Goal: Communication & Community: Answer question/provide support

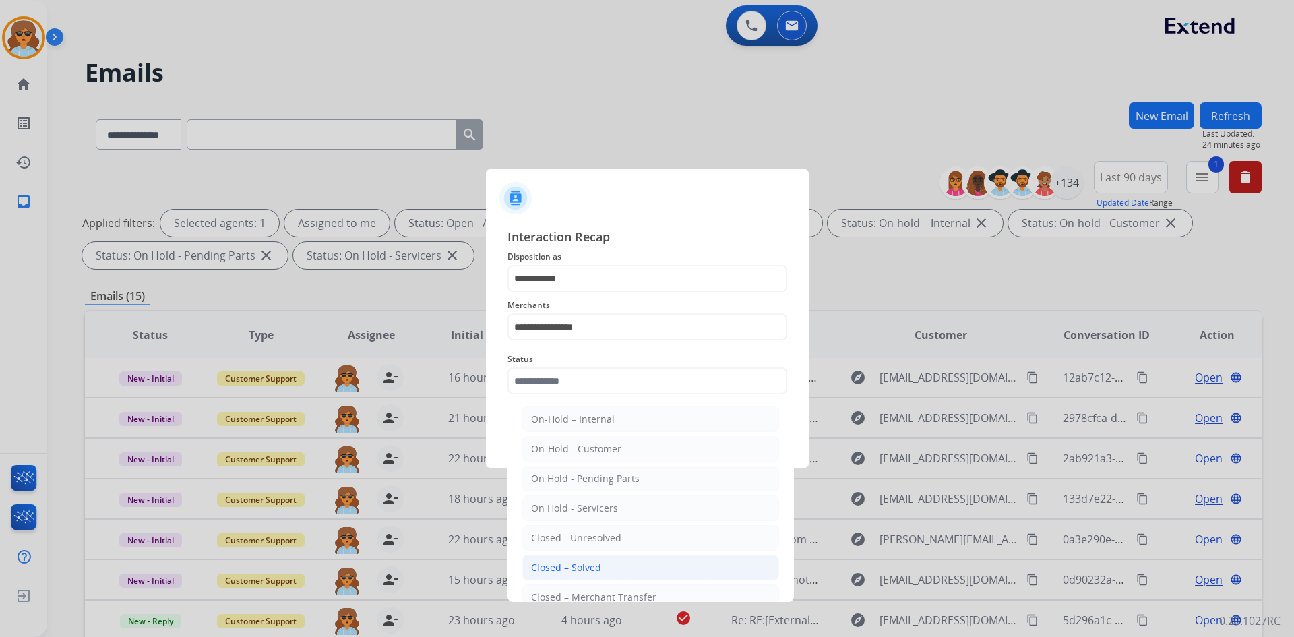
click at [559, 573] on div "Closed – Solved" at bounding box center [566, 567] width 70 height 13
type input "**********"
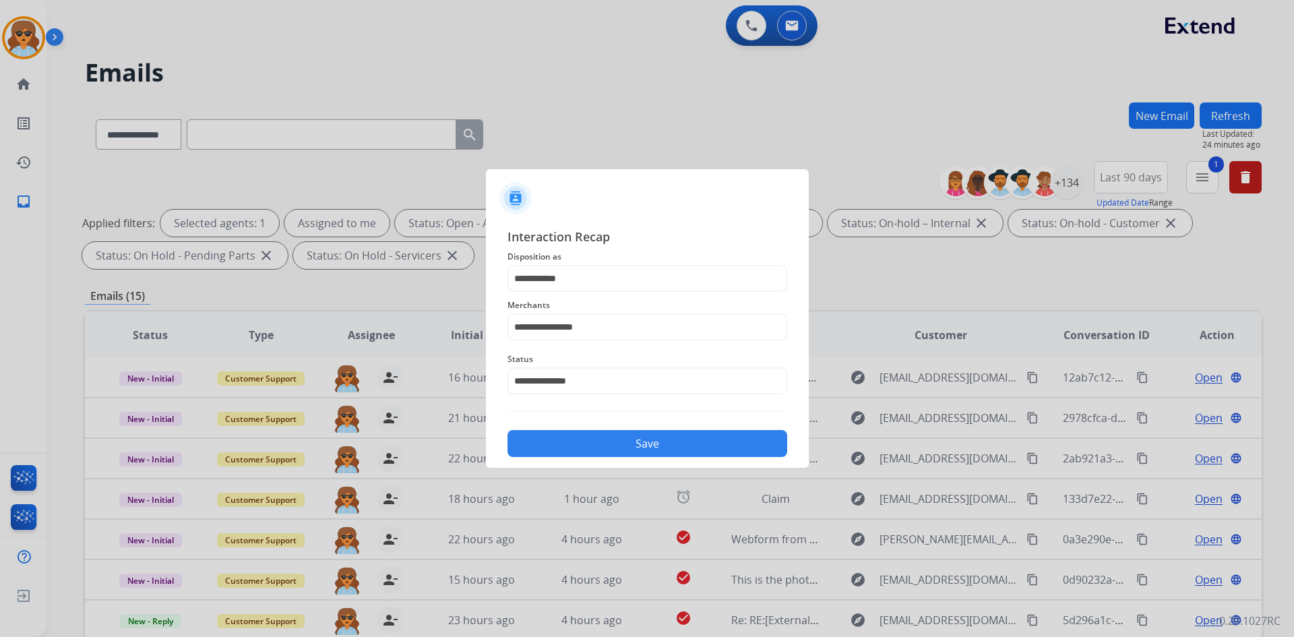
click at [634, 447] on button "Save" at bounding box center [648, 443] width 280 height 27
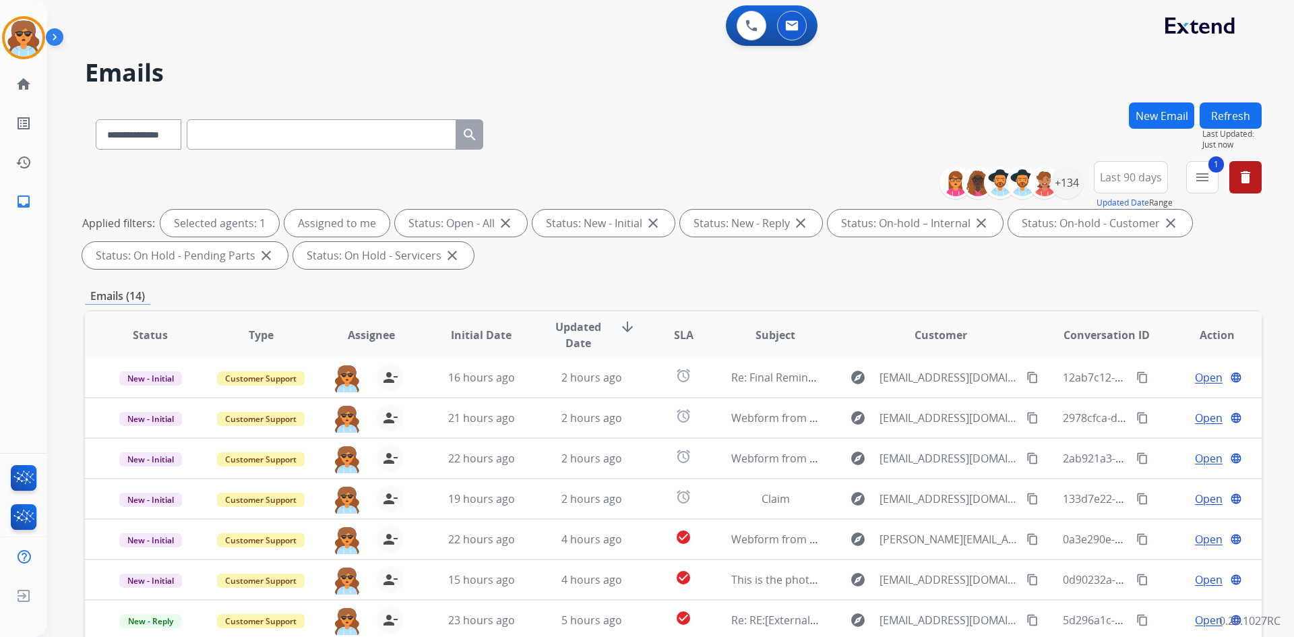
click at [1249, 106] on button "Refresh" at bounding box center [1231, 115] width 62 height 26
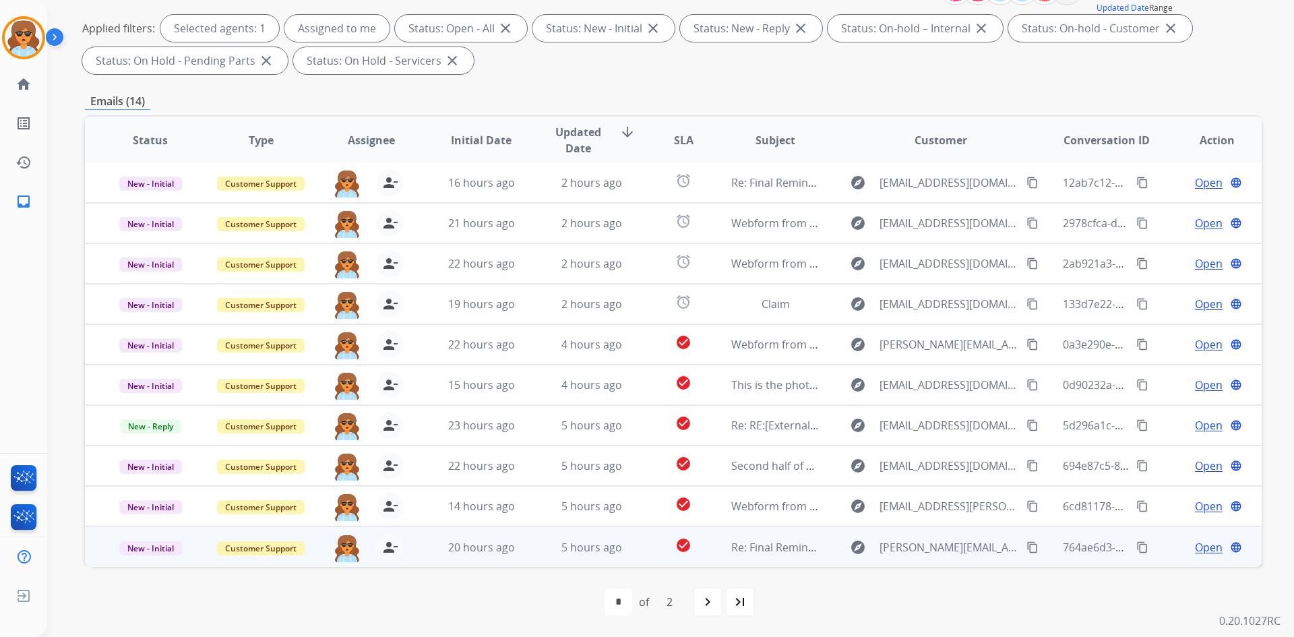
click at [1207, 547] on span "Open" at bounding box center [1209, 547] width 28 height 16
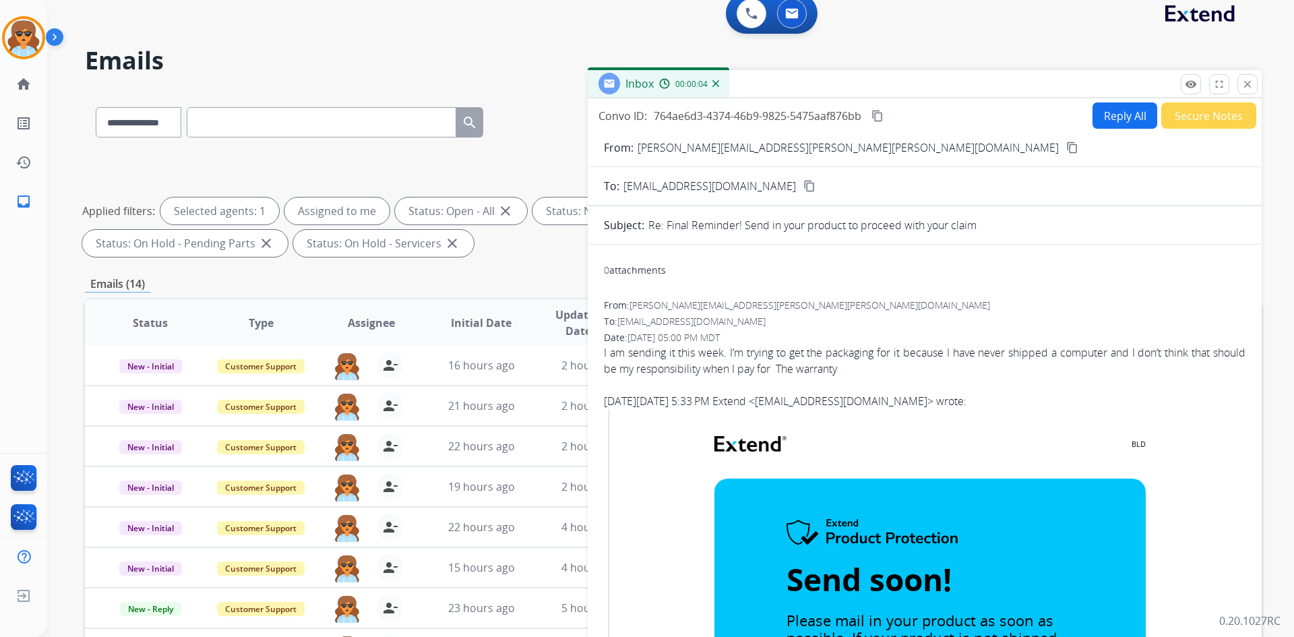
scroll to position [0, 0]
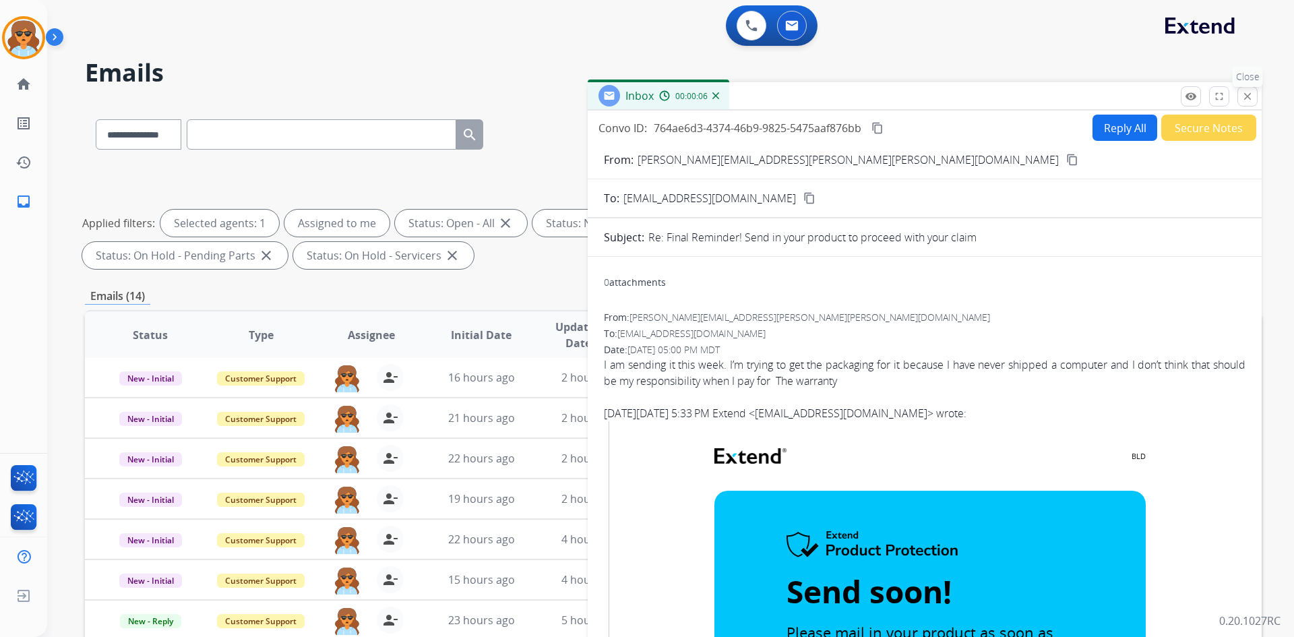
click at [1242, 96] on mat-icon "close" at bounding box center [1248, 96] width 12 height 12
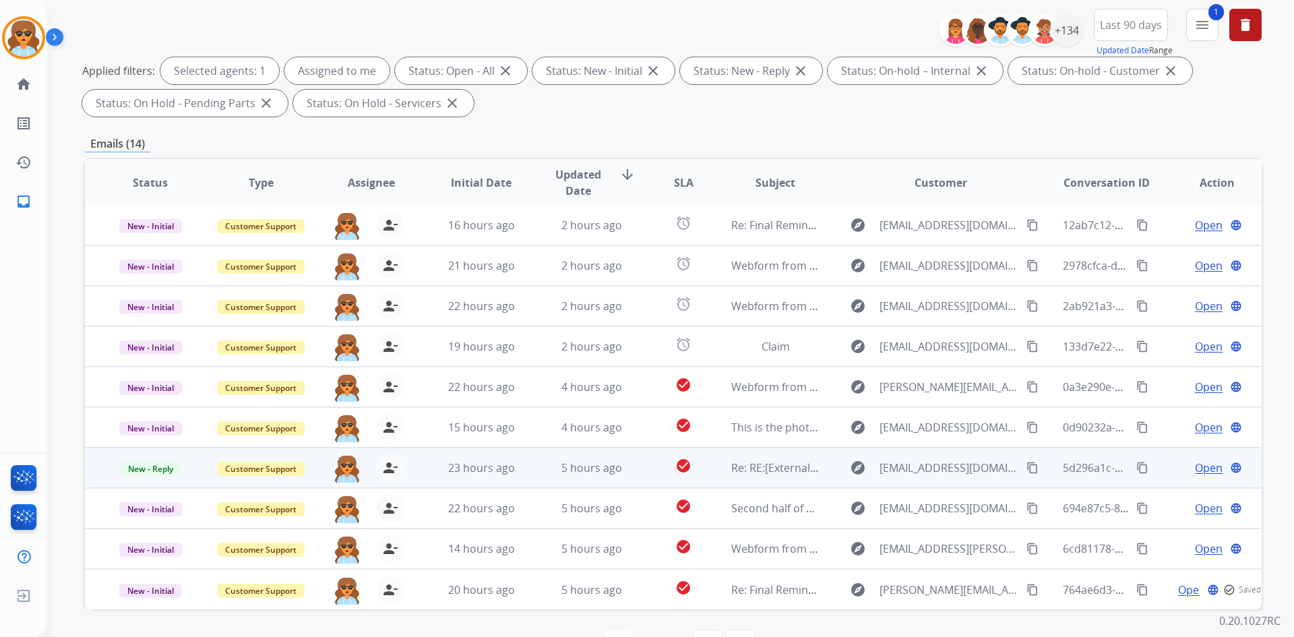
scroll to position [195, 0]
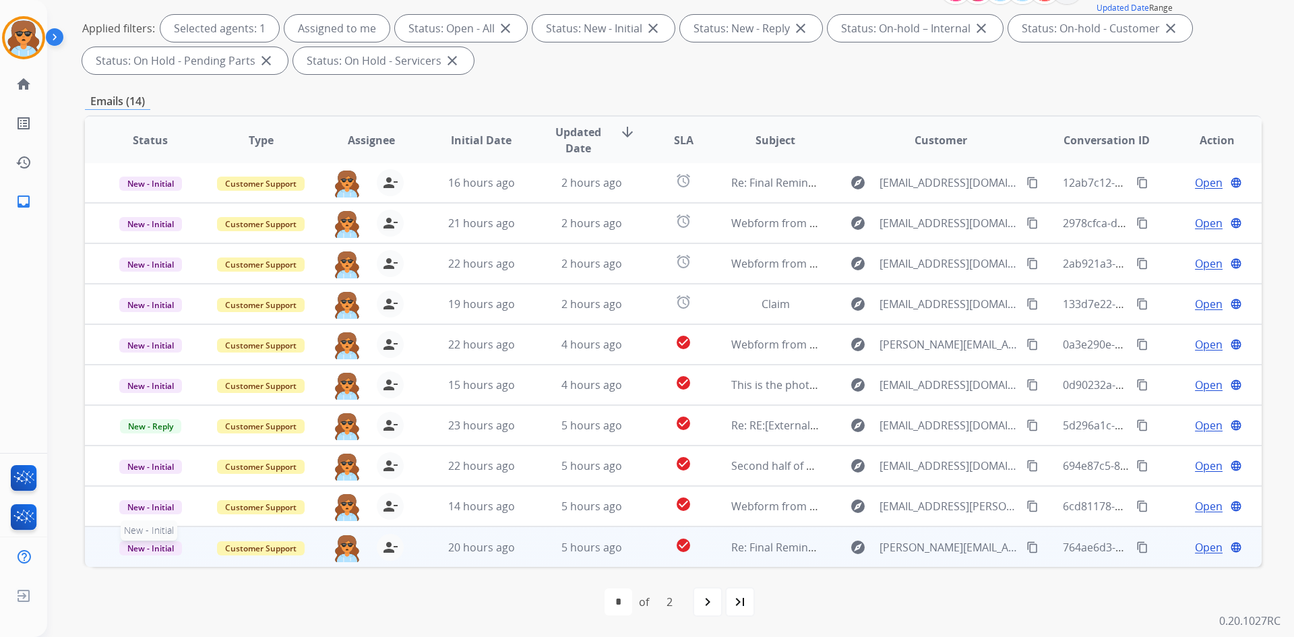
click at [143, 546] on span "New - Initial" at bounding box center [150, 548] width 63 height 14
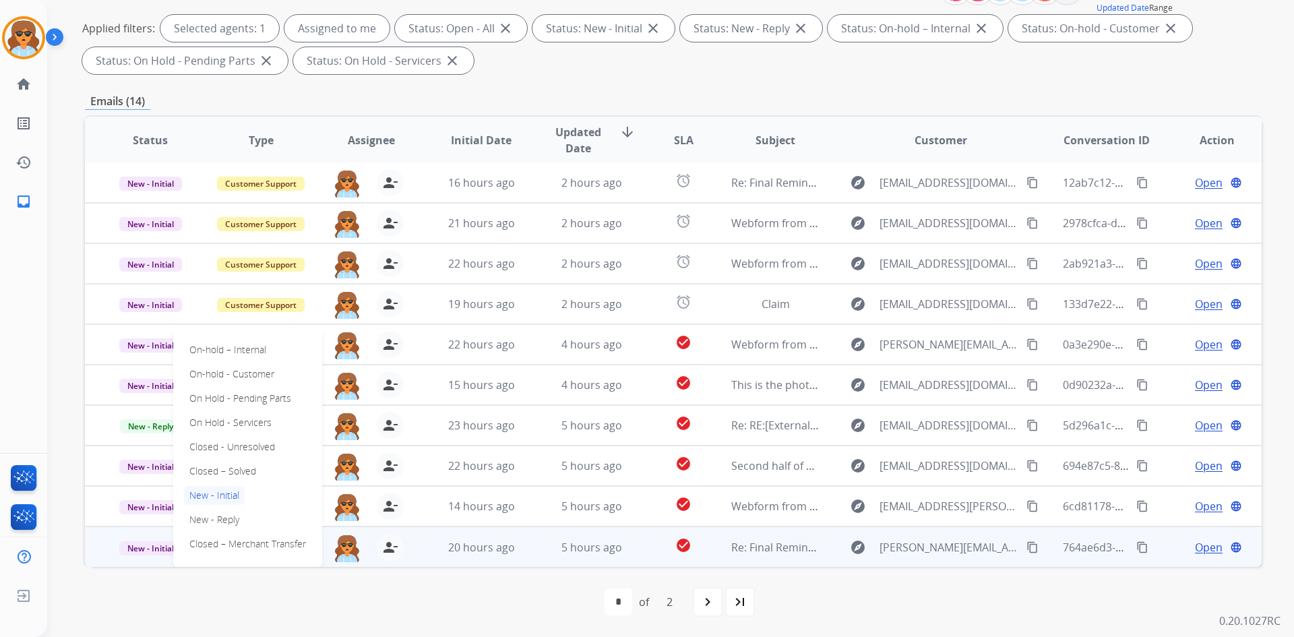
click at [959, 611] on div "first_page navigate_before * * of 2 navigate_next last_page" at bounding box center [673, 601] width 1177 height 27
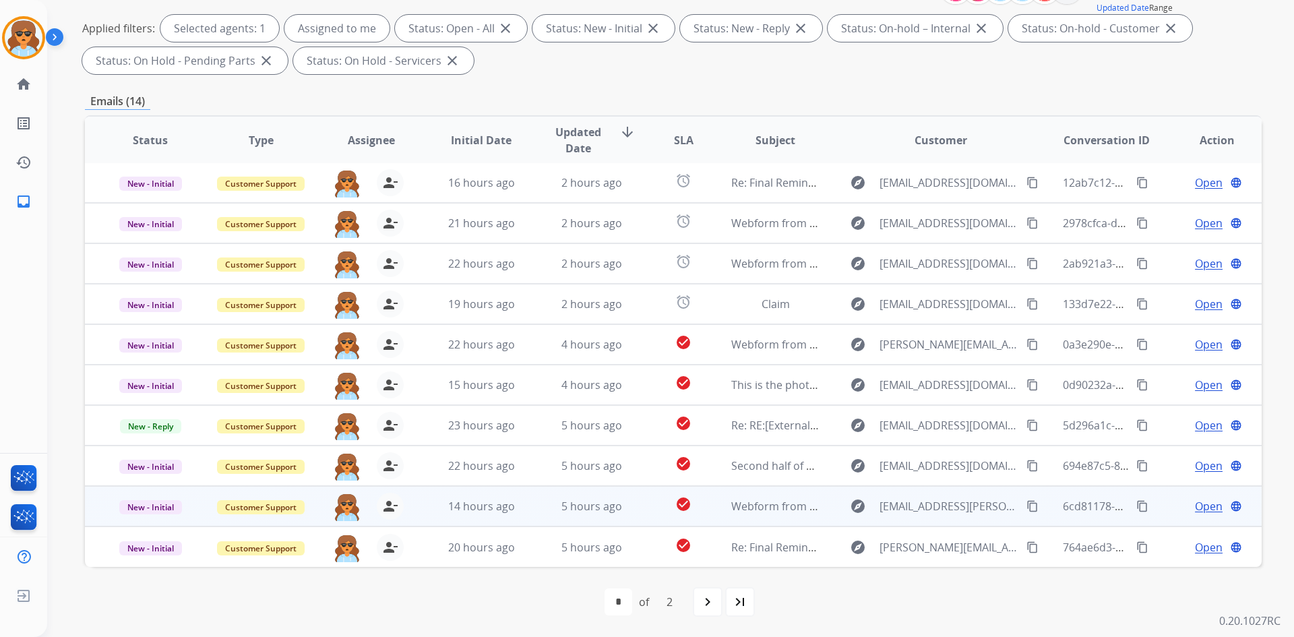
click at [1195, 505] on span "Open" at bounding box center [1209, 506] width 28 height 16
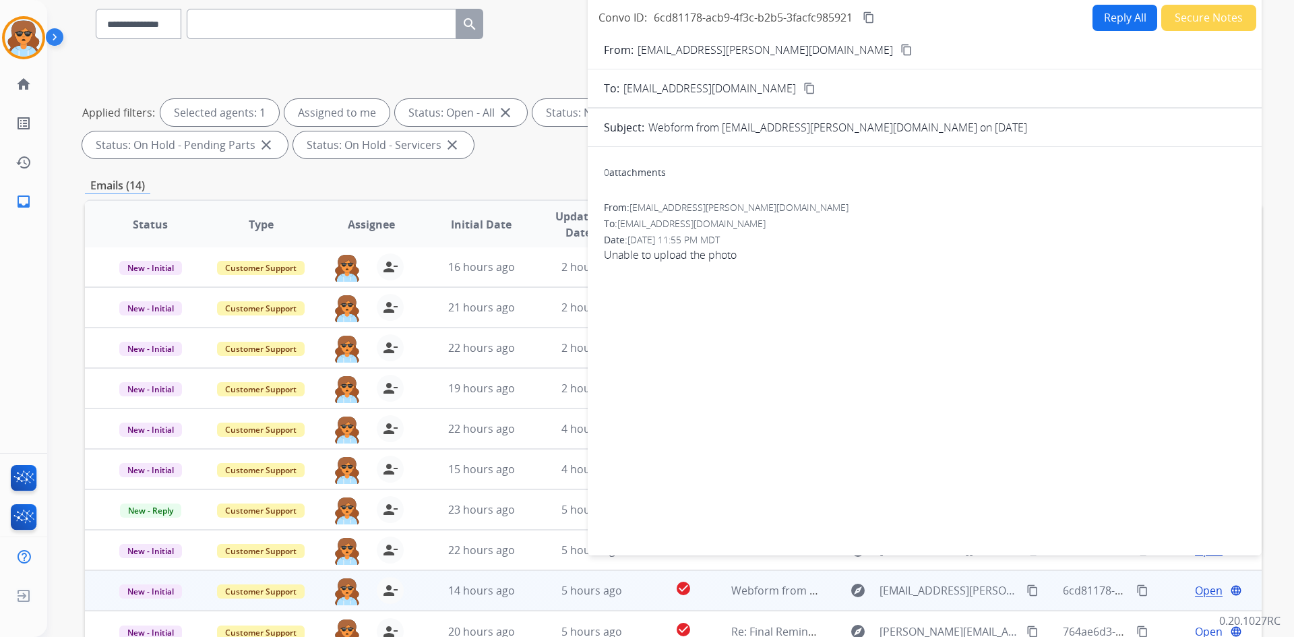
scroll to position [0, 0]
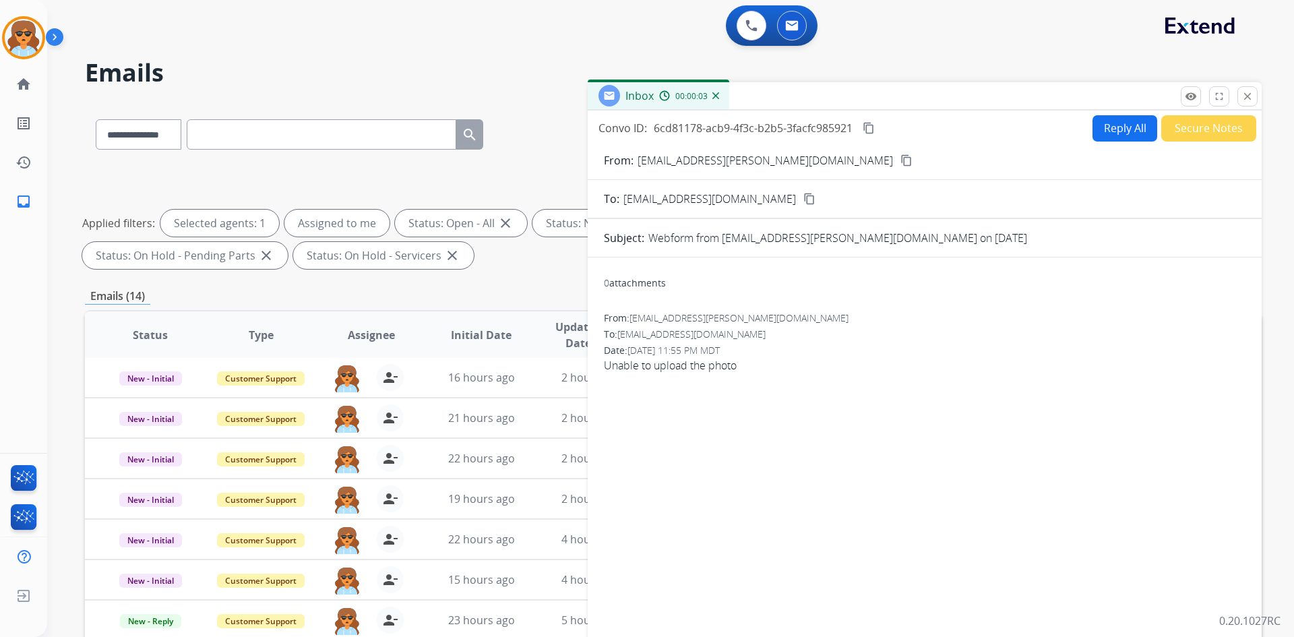
click at [901, 159] on mat-icon "content_copy" at bounding box center [907, 160] width 12 height 12
click at [1246, 98] on mat-icon "close" at bounding box center [1248, 96] width 12 height 12
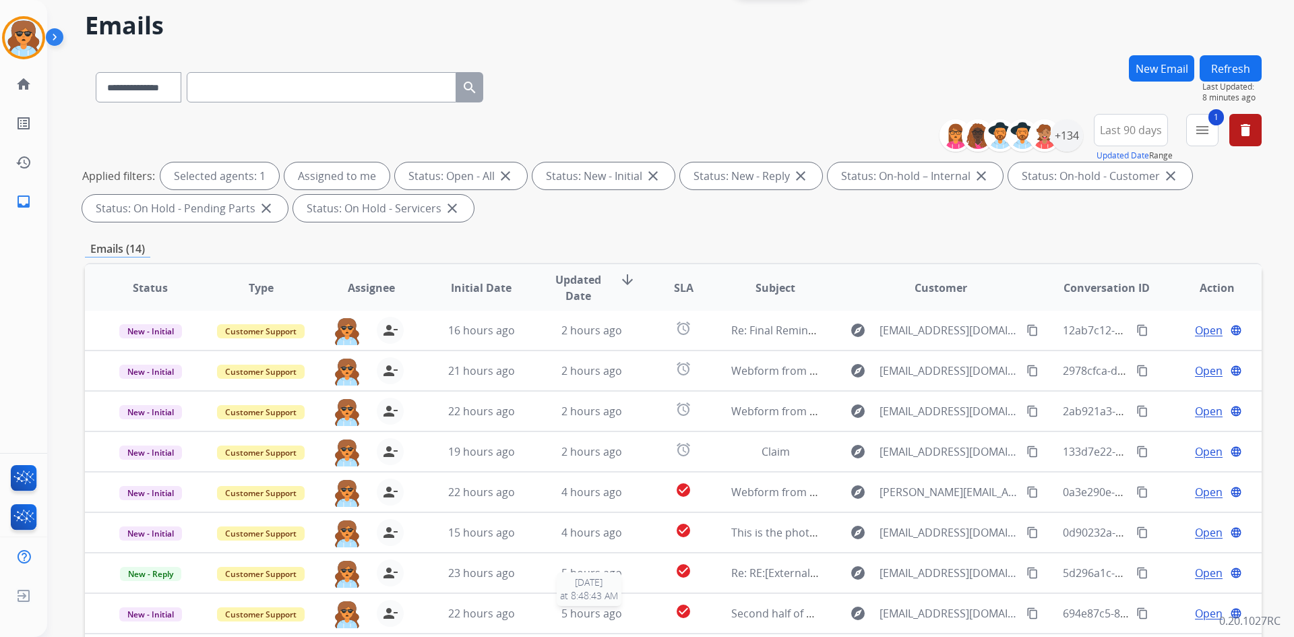
scroll to position [195, 0]
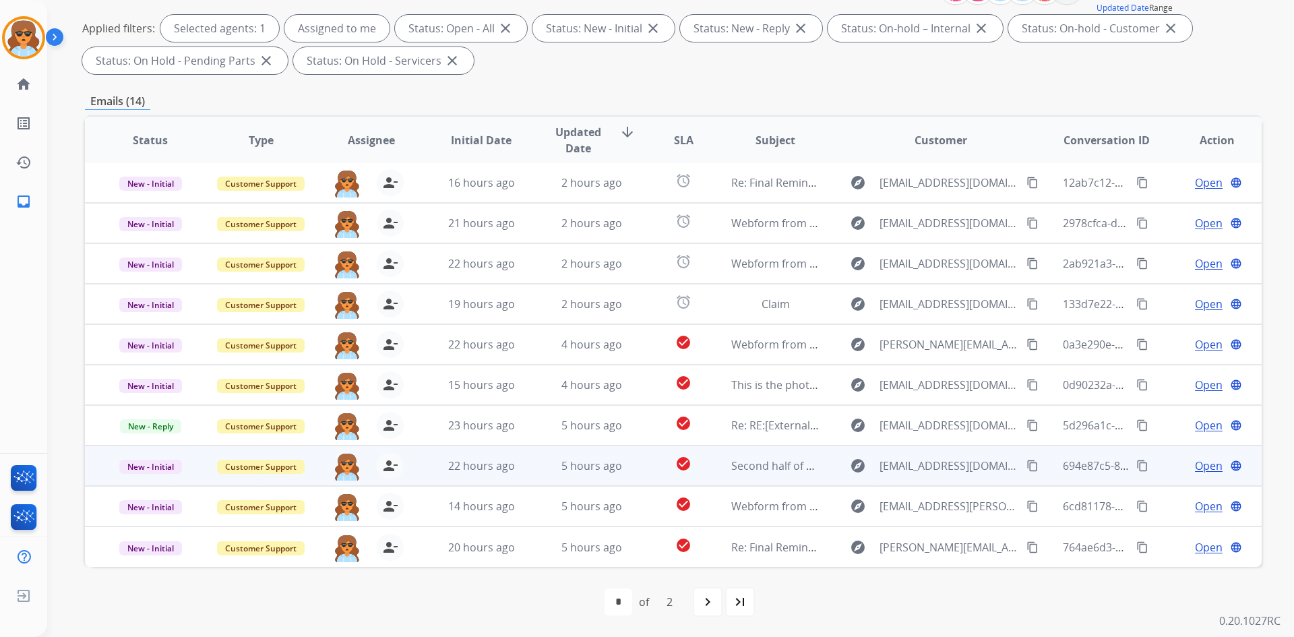
click at [1202, 466] on span "Open" at bounding box center [1209, 466] width 28 height 16
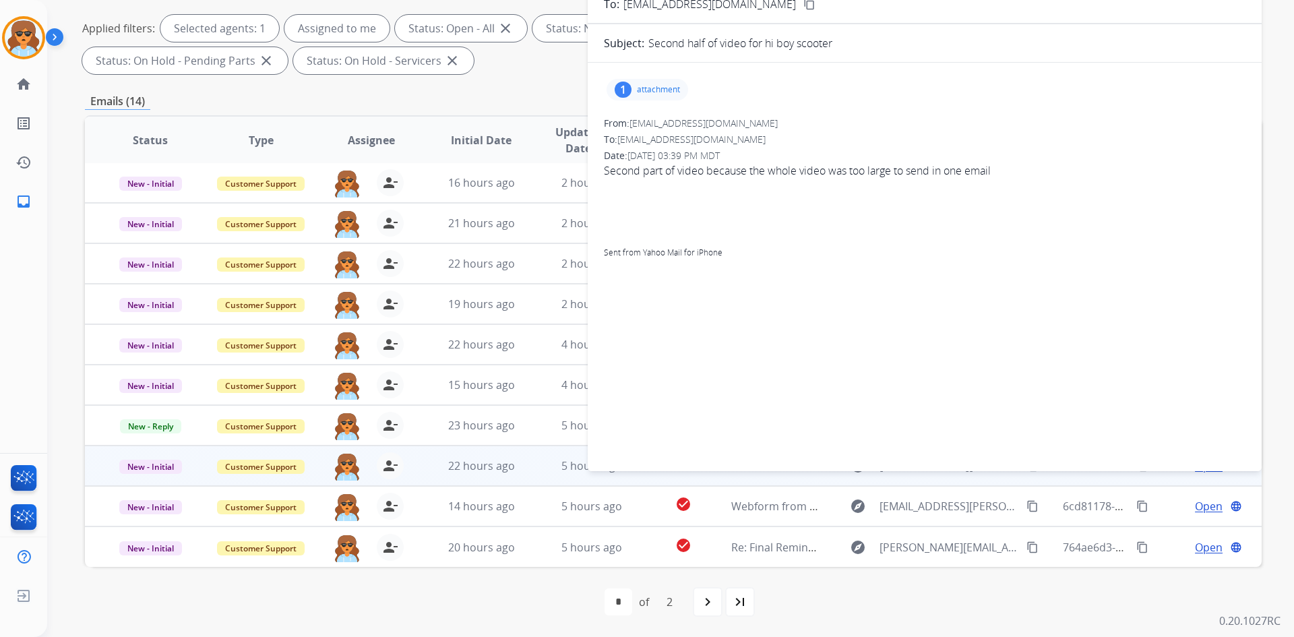
click at [640, 86] on p "attachment" at bounding box center [658, 89] width 43 height 11
click at [750, 121] on p "IMG_1263.mov" at bounding box center [722, 124] width 74 height 16
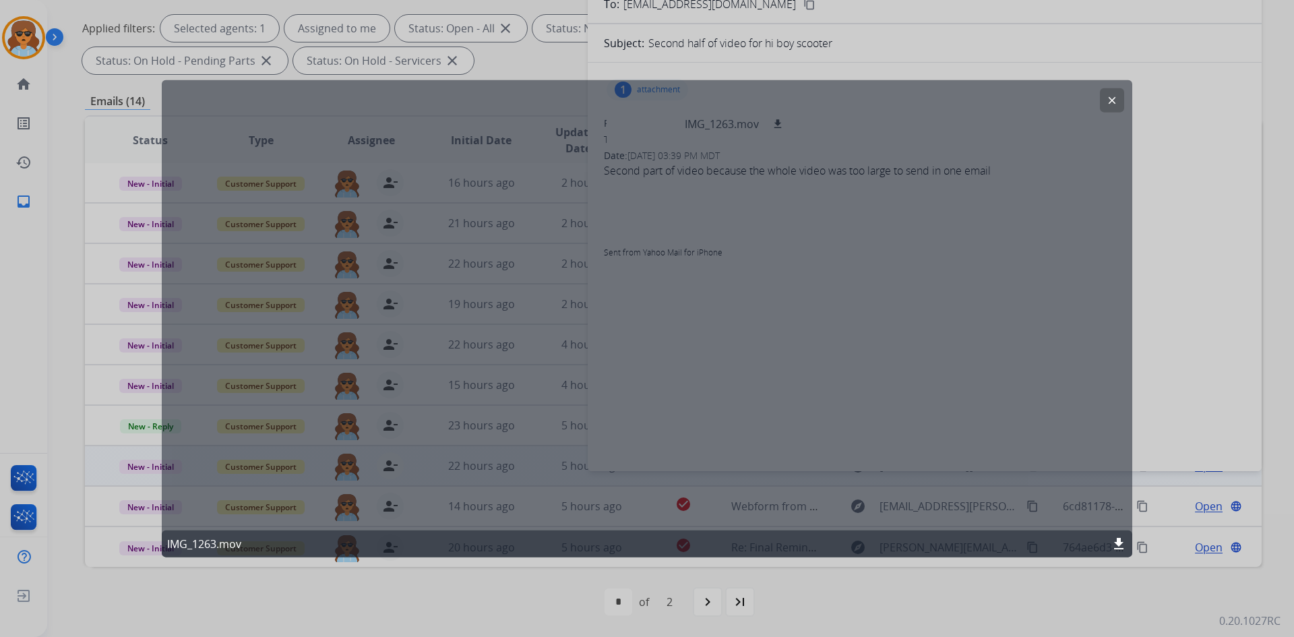
click at [1123, 543] on mat-icon "download" at bounding box center [1119, 544] width 16 height 16
